Goal: Information Seeking & Learning: Learn about a topic

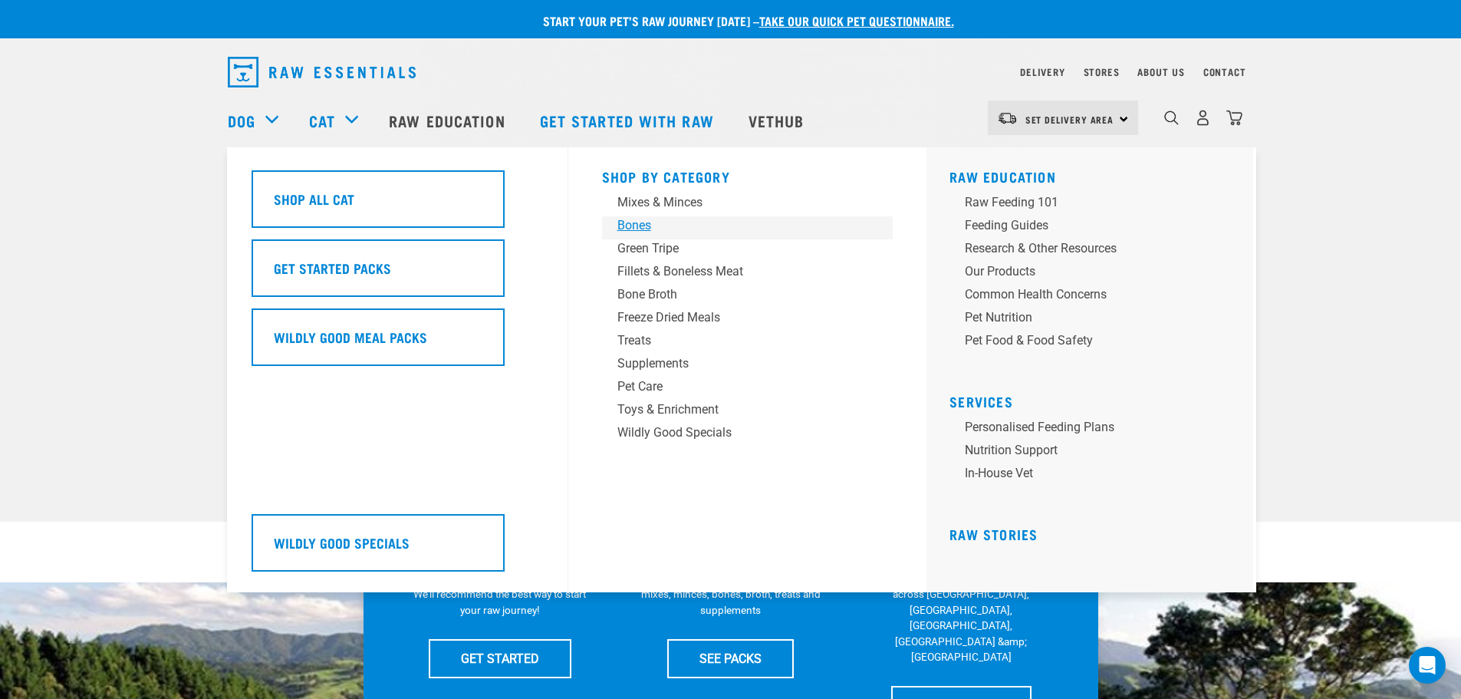
click at [643, 229] on div "Bones" at bounding box center [737, 225] width 239 height 18
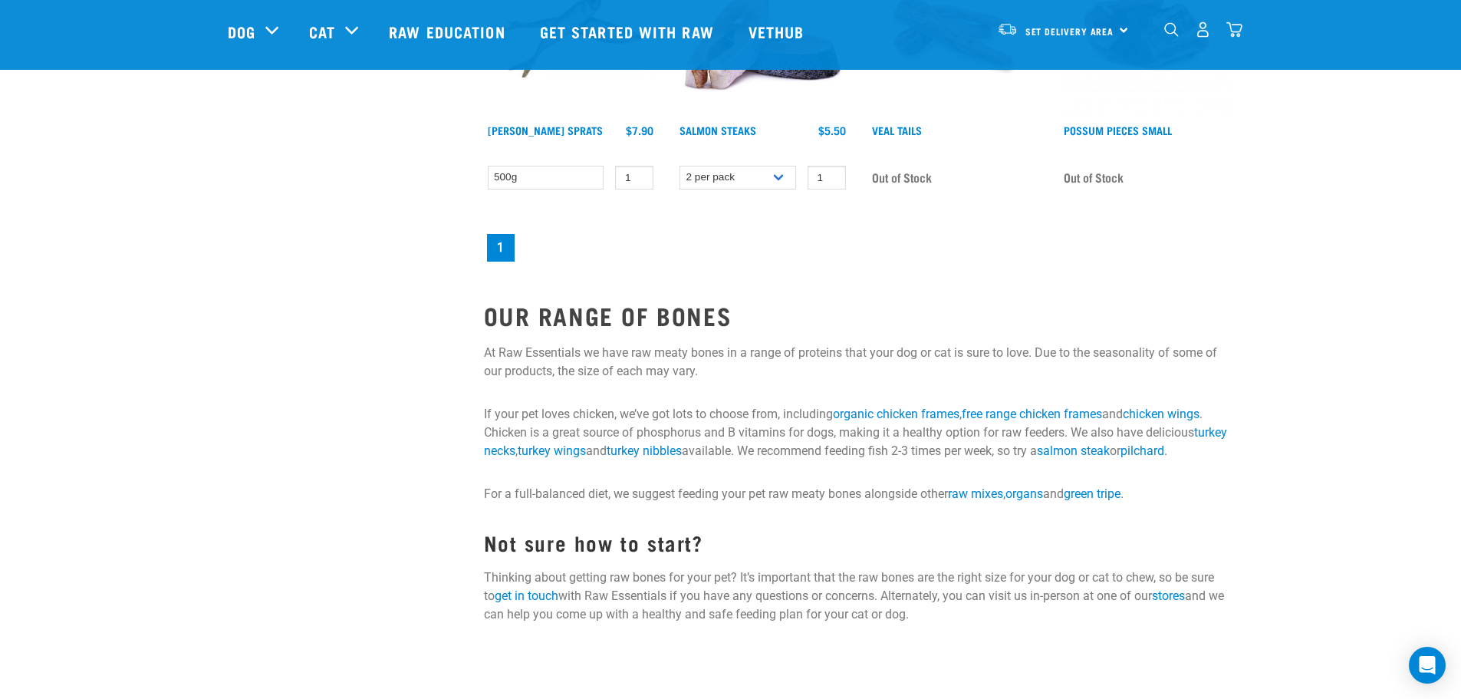
scroll to position [767, 0]
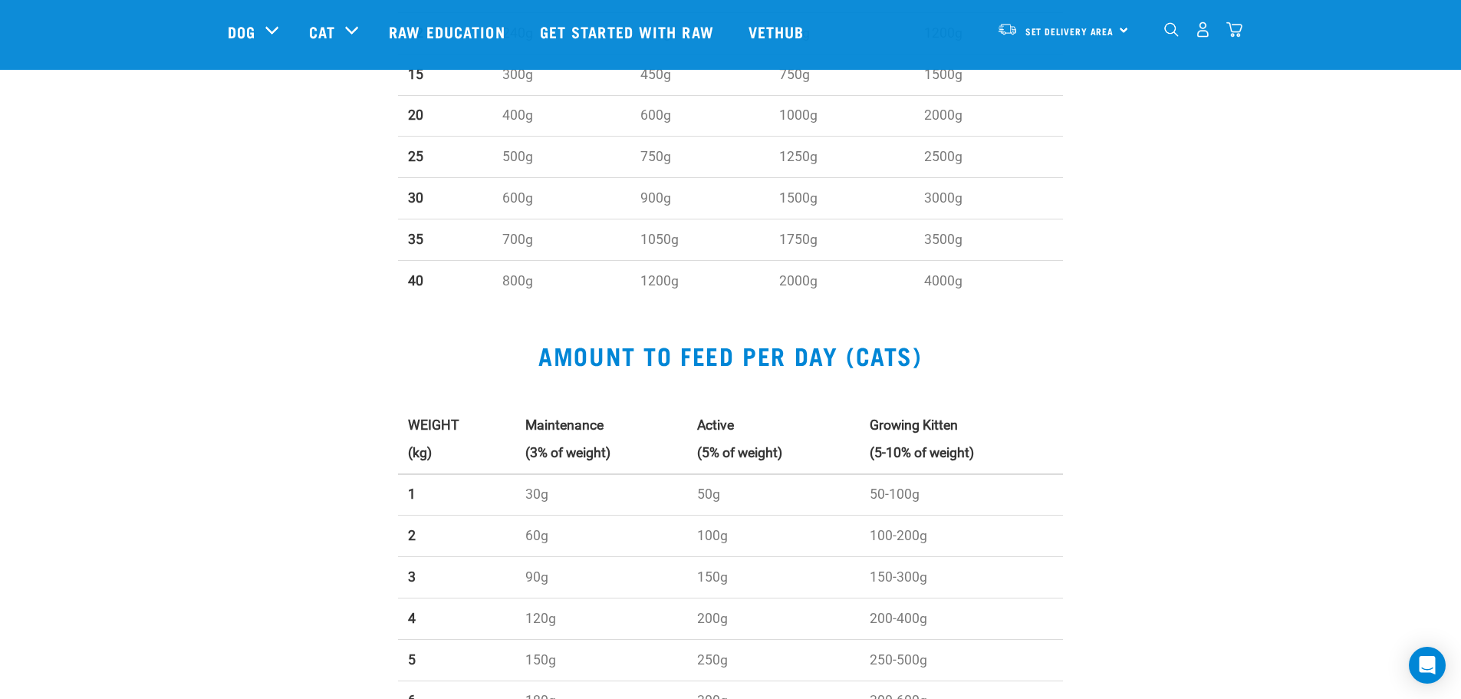
scroll to position [1304, 0]
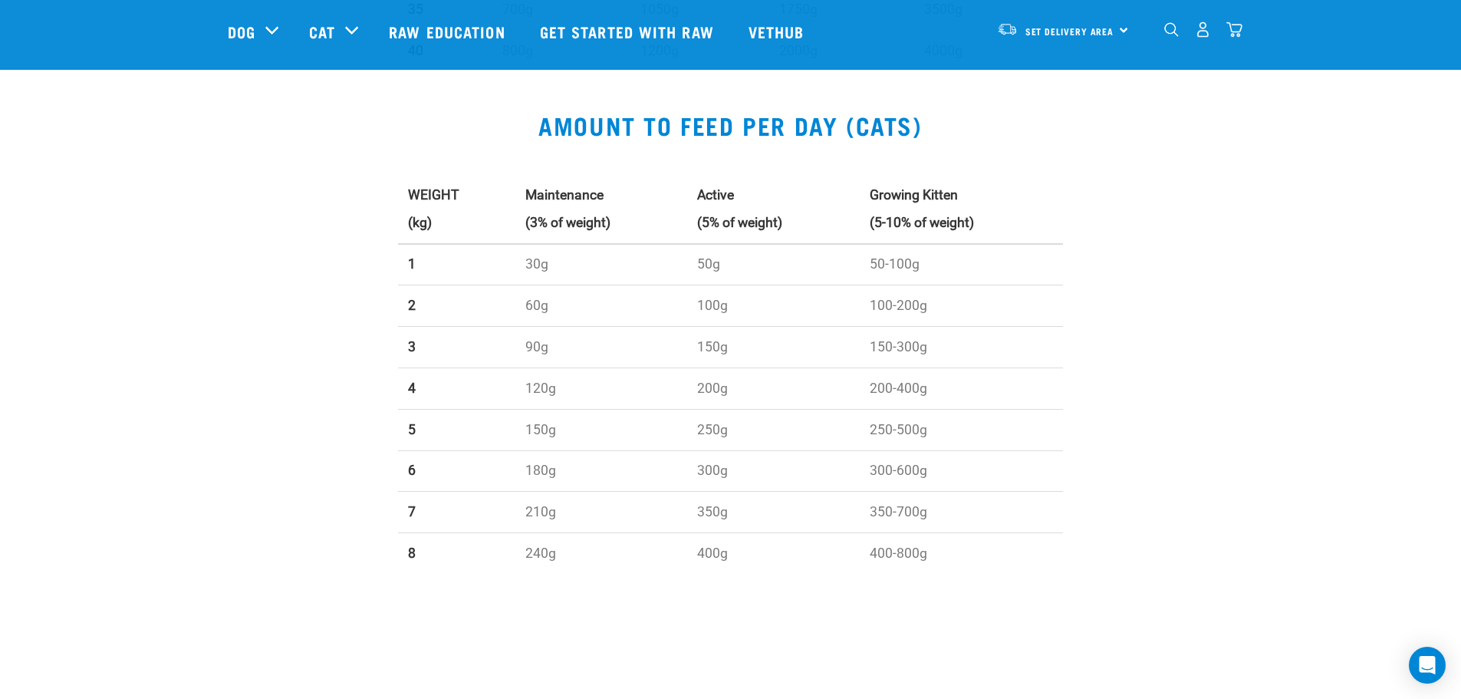
click at [127, 248] on div "AMOUNT TO FEED PER DAY (CATS) WEIGHT (kg) Maintenance (3% of weight) Active (5%…" at bounding box center [730, 325] width 1461 height 502
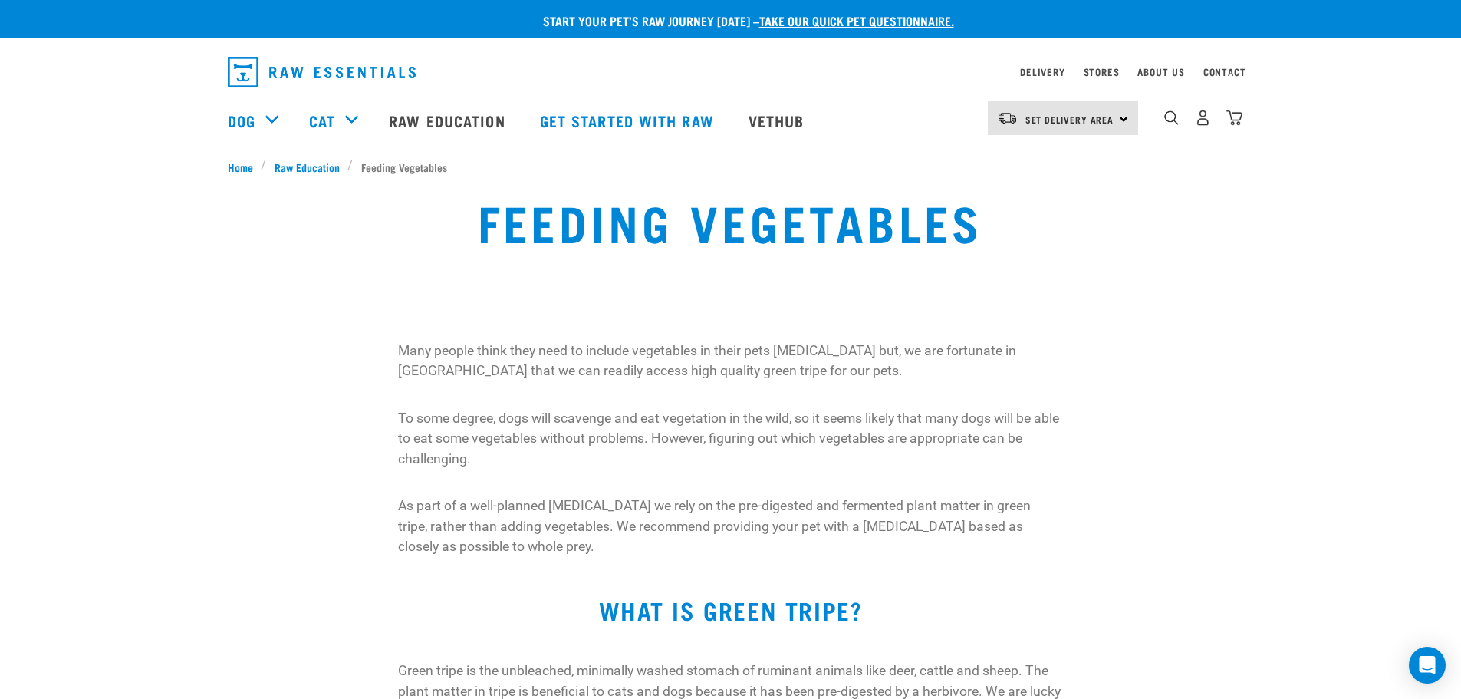
click at [107, 288] on div "Feeding Vegetables" at bounding box center [730, 233] width 1461 height 117
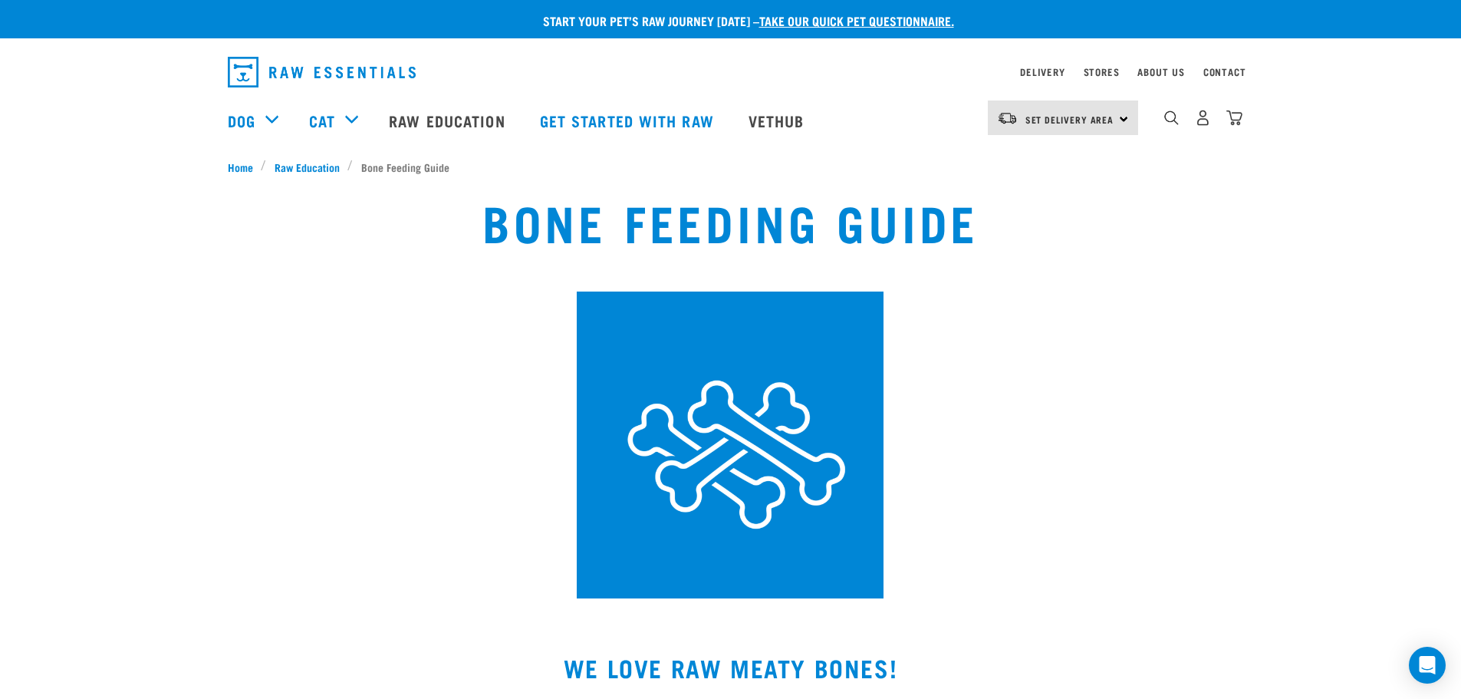
drag, startPoint x: 108, startPoint y: 298, endPoint x: 168, endPoint y: 161, distance: 149.8
click at [108, 298] on div "Bone Feeding Guide" at bounding box center [730, 395] width 1443 height 423
